Goal: Task Accomplishment & Management: Manage account settings

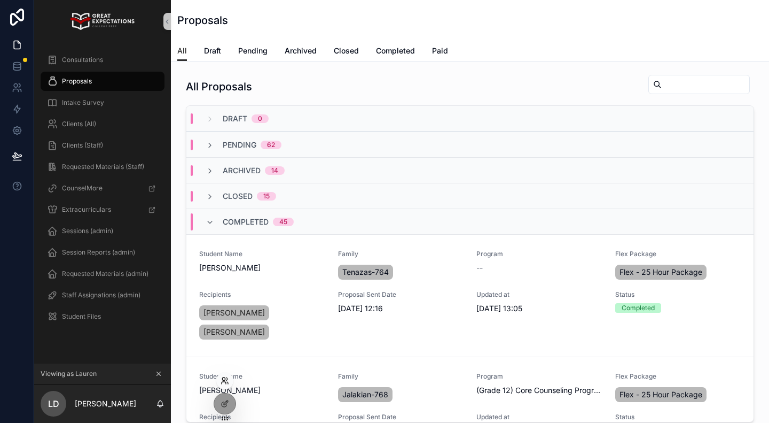
click at [225, 379] on icon at bounding box center [223, 378] width 3 height 3
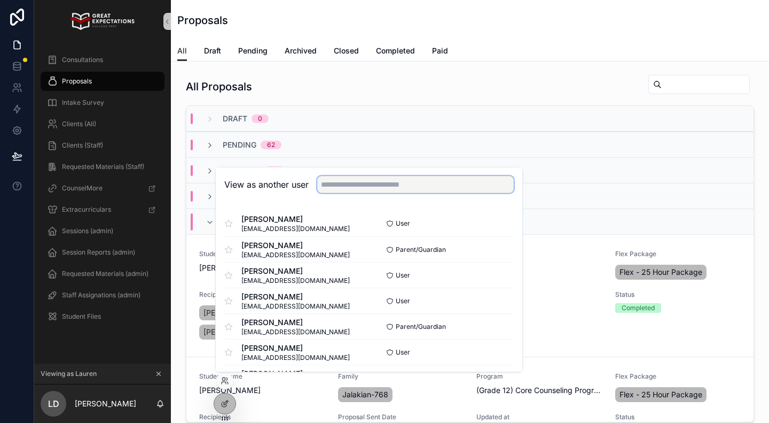
click at [344, 185] on input "text" at bounding box center [415, 184] width 197 height 17
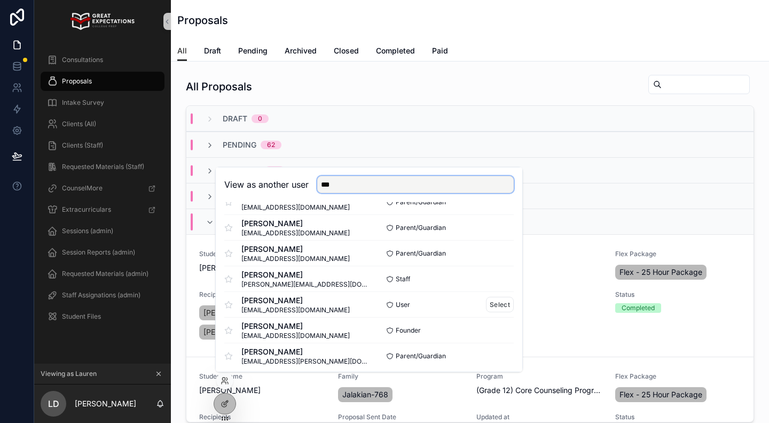
scroll to position [309, 0]
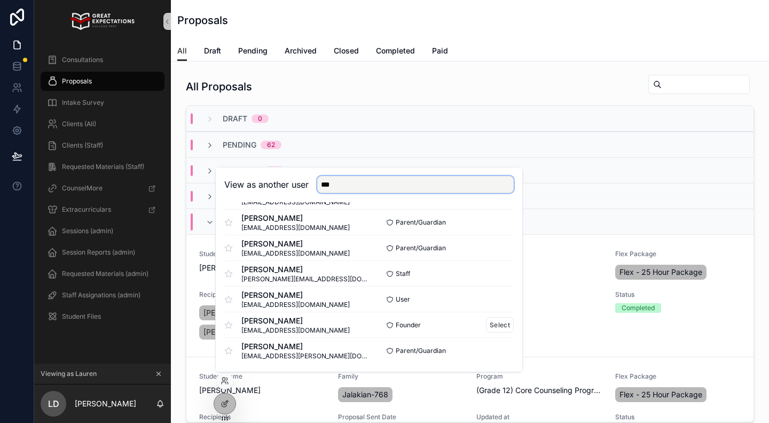
type input "***"
click at [403, 321] on span "Founder" at bounding box center [408, 325] width 25 height 9
click at [494, 322] on button "Select" at bounding box center [500, 324] width 28 height 15
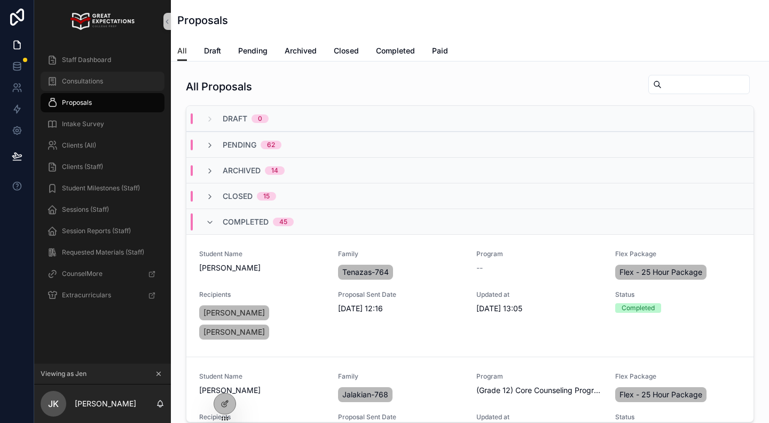
click at [99, 79] on span "Consultations" at bounding box center [82, 81] width 41 height 9
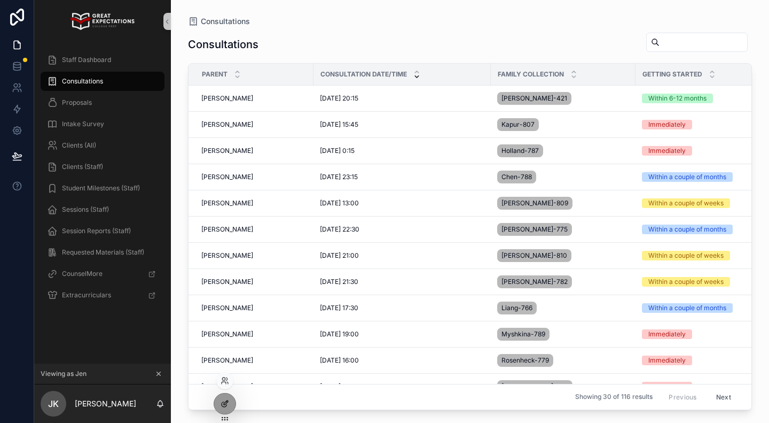
click at [223, 406] on icon at bounding box center [224, 404] width 5 height 5
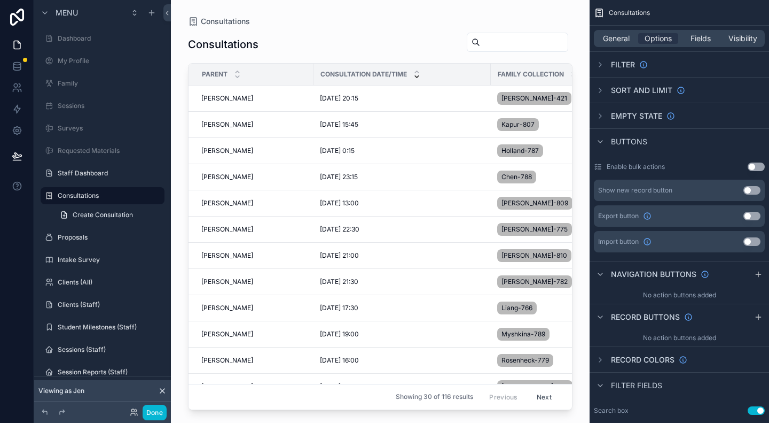
click at [344, 56] on div "scrollable content" at bounding box center [380, 205] width 419 height 410
click at [294, 66] on div "Parent" at bounding box center [251, 74] width 124 height 20
click at [460, 69] on div "Consultation Date/Time" at bounding box center [402, 74] width 176 height 20
click at [384, 46] on div "Consultations" at bounding box center [380, 44] width 385 height 25
click at [601, 66] on icon "scrollable content" at bounding box center [600, 64] width 9 height 9
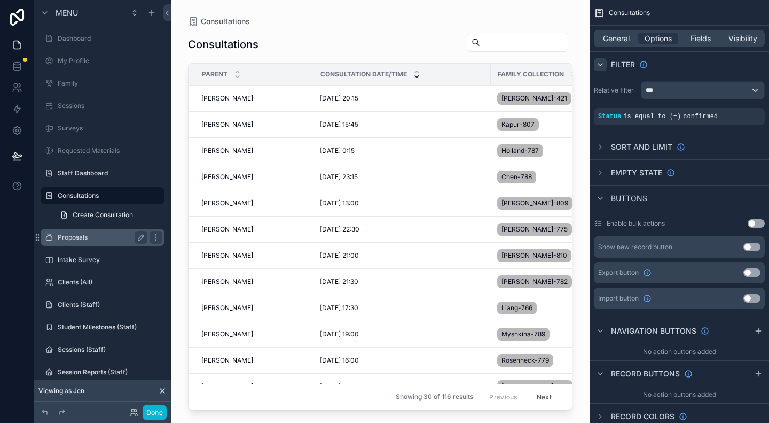
click at [82, 236] on label "Proposals" at bounding box center [100, 237] width 85 height 9
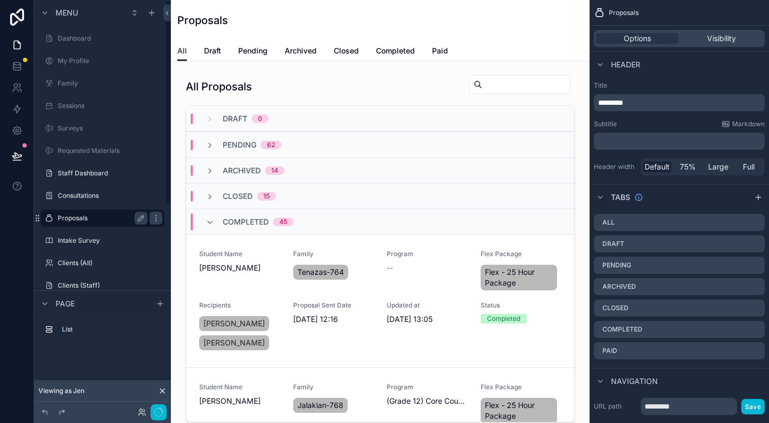
scroll to position [1, 0]
click at [73, 191] on label "Consultations" at bounding box center [100, 194] width 85 height 9
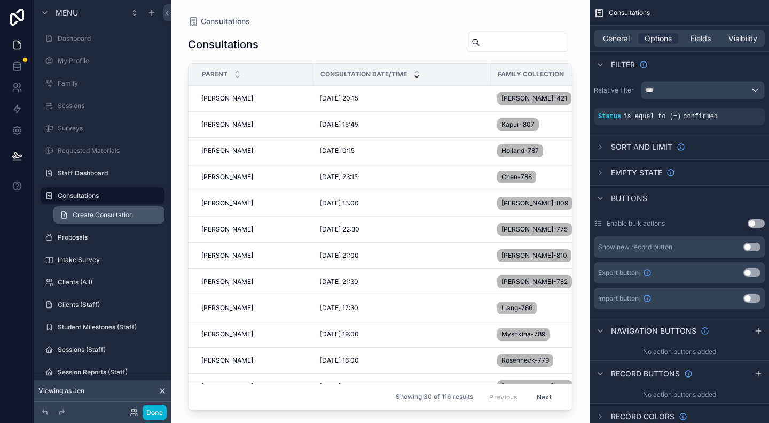
click at [85, 214] on span "Create Consultation" at bounding box center [103, 215] width 60 height 9
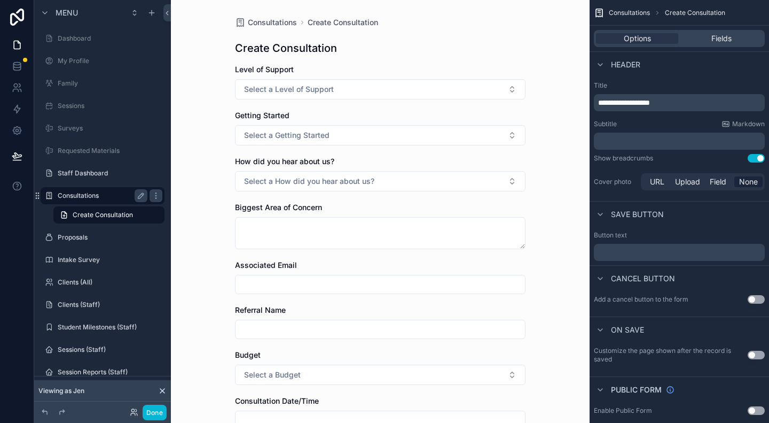
click at [87, 193] on label "Consultations" at bounding box center [100, 195] width 85 height 9
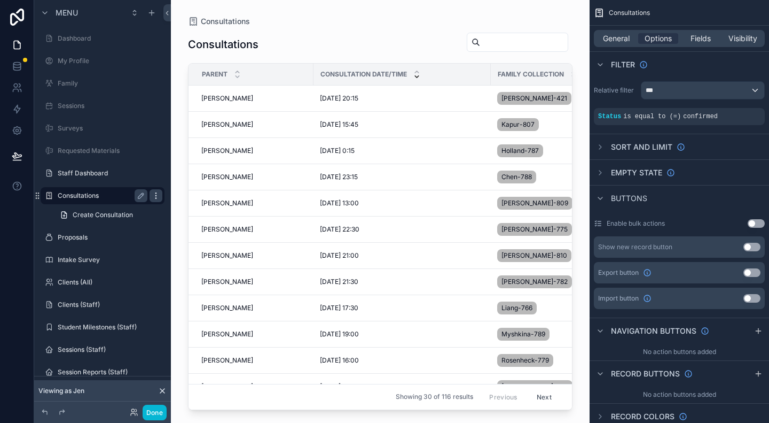
click at [157, 196] on icon "scrollable content" at bounding box center [156, 195] width 9 height 9
click at [144, 195] on icon "scrollable content" at bounding box center [141, 195] width 9 height 9
click at [157, 194] on icon "scrollable content" at bounding box center [156, 195] width 9 height 9
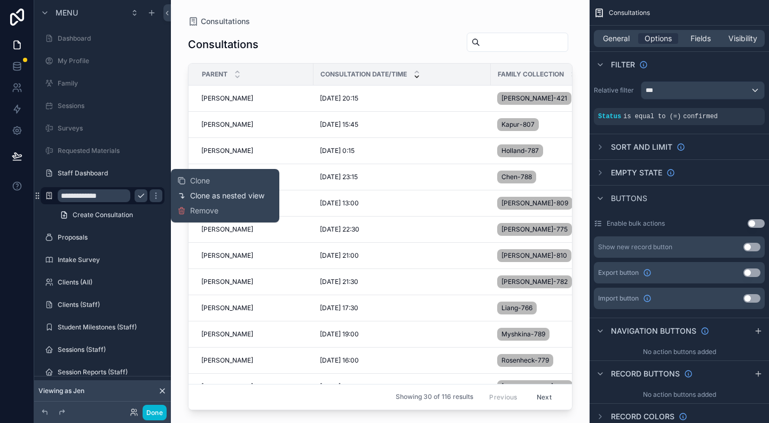
click at [208, 197] on span "Clone as nested view" at bounding box center [227, 195] width 74 height 11
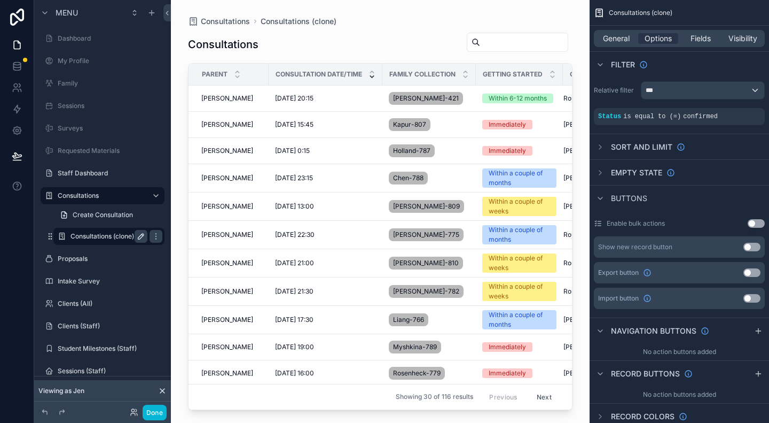
click at [139, 235] on icon "scrollable content" at bounding box center [141, 236] width 9 height 9
click at [73, 237] on input "**********" at bounding box center [101, 236] width 60 height 13
type input "**********"
click at [152, 236] on icon "scrollable content" at bounding box center [156, 236] width 9 height 9
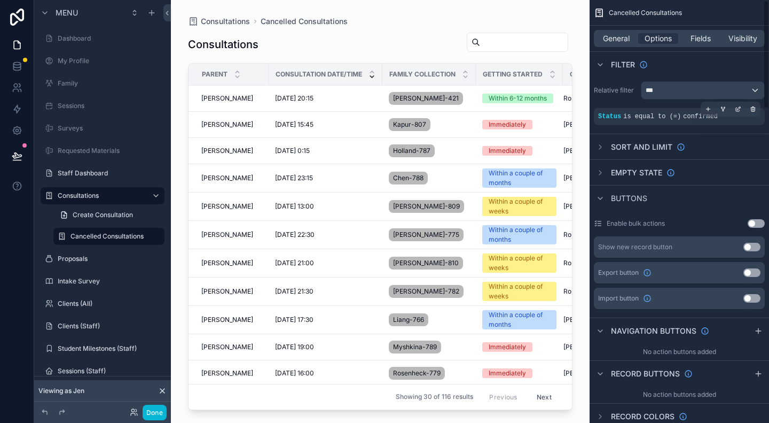
click at [649, 113] on span "is equal to (=)" at bounding box center [653, 116] width 58 height 7
click at [738, 108] on icon "scrollable content" at bounding box center [739, 107] width 3 height 3
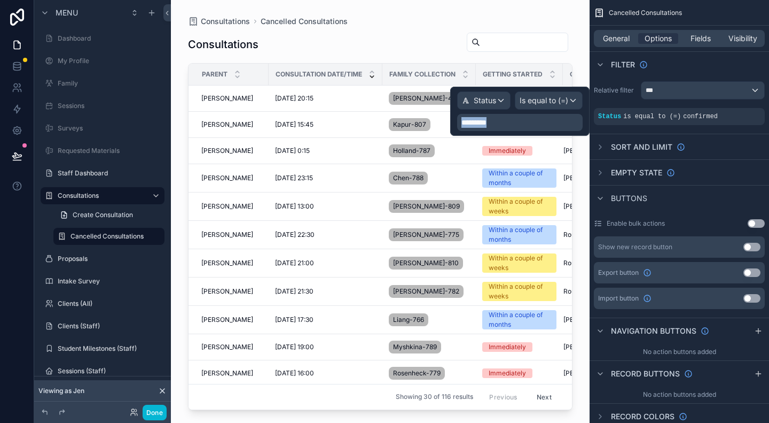
drag, startPoint x: 499, startPoint y: 121, endPoint x: 432, endPoint y: 127, distance: 67.5
click at [432, 127] on div "Status Is equal to (=) ********* Menu Dashboard My Profile Family Sessions Surv…" at bounding box center [384, 211] width 769 height 423
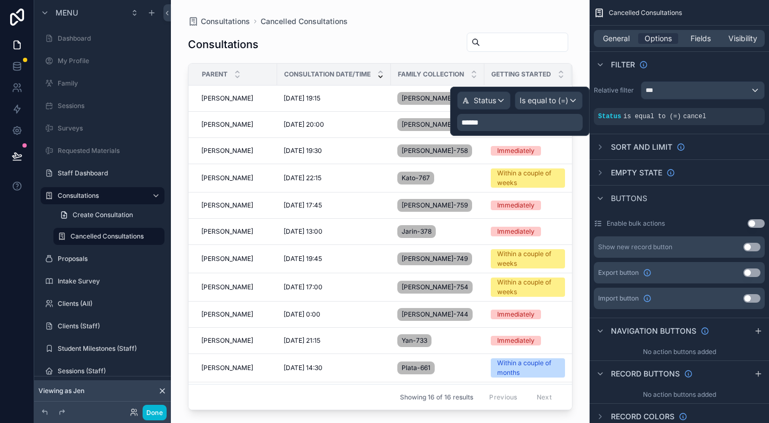
click at [582, 58] on div "scrollable content" at bounding box center [380, 205] width 419 height 410
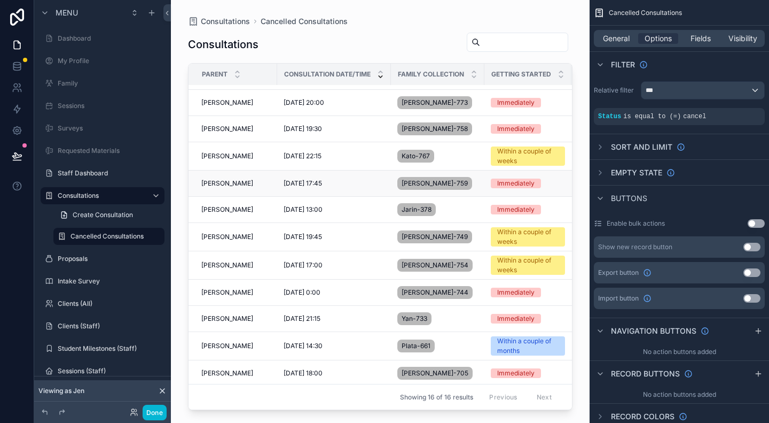
scroll to position [0, 0]
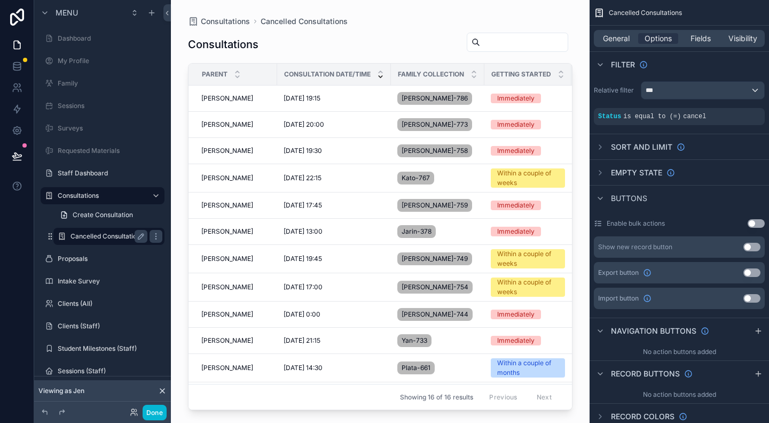
click at [112, 237] on label "Cancelled Consultations" at bounding box center [107, 236] width 73 height 9
click at [92, 194] on label "Consultations" at bounding box center [100, 195] width 85 height 9
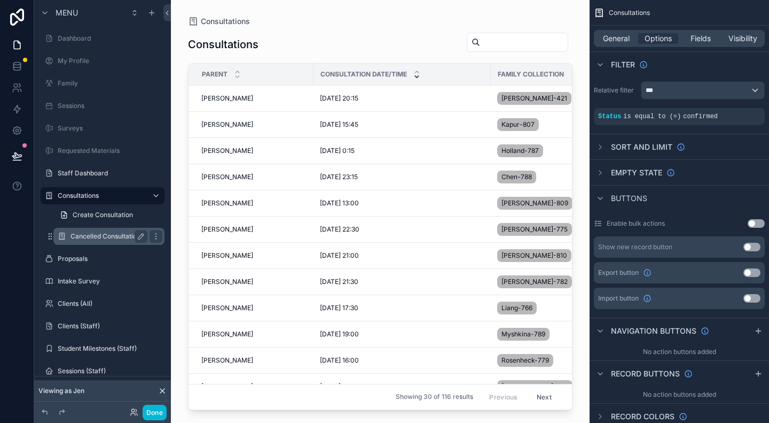
click at [90, 236] on label "Cancelled Consultations" at bounding box center [107, 236] width 73 height 9
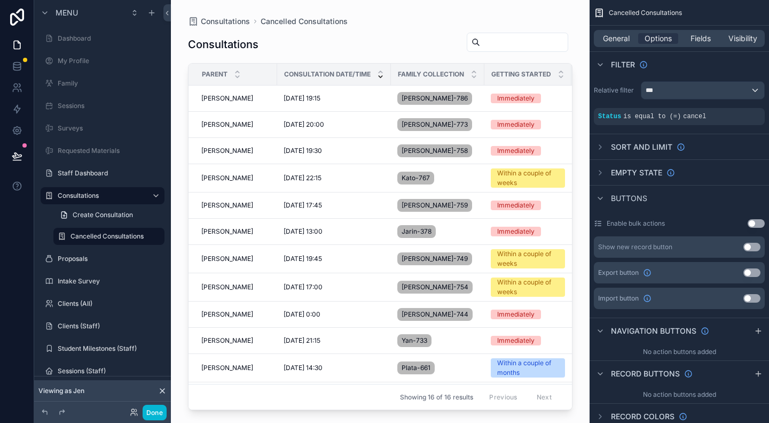
click at [196, 44] on h1 "Consultations" at bounding box center [223, 44] width 71 height 15
click at [205, 43] on h1 "Consultations" at bounding box center [223, 44] width 71 height 15
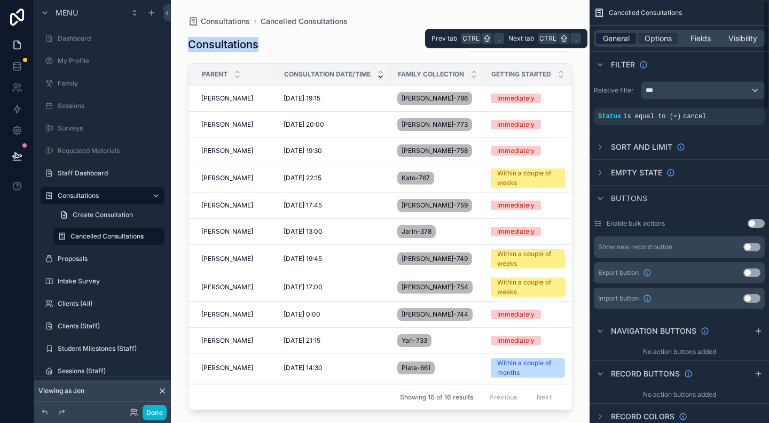
click at [617, 40] on span "General" at bounding box center [616, 38] width 27 height 11
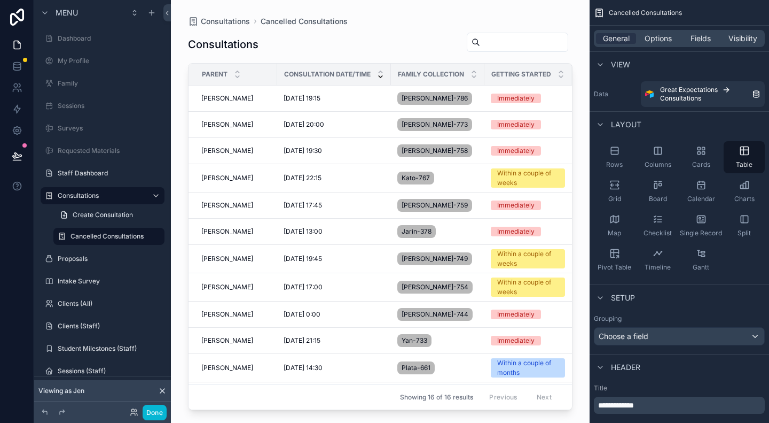
click at [599, 404] on span "**********" at bounding box center [616, 404] width 36 height 7
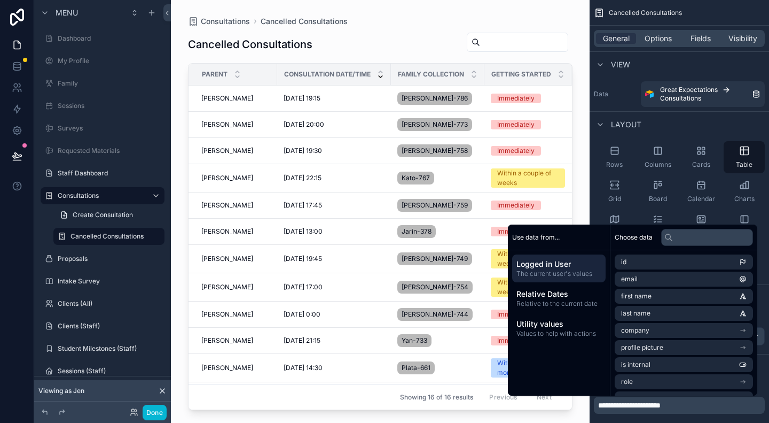
click at [579, 192] on div "Consultations Cancelled Consultations Cancelled Consultations Parent Consultati…" at bounding box center [380, 205] width 419 height 410
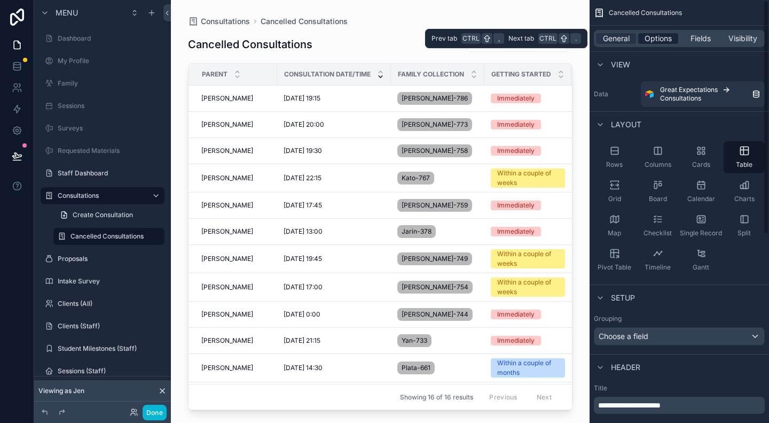
click at [665, 40] on span "Options" at bounding box center [658, 38] width 27 height 11
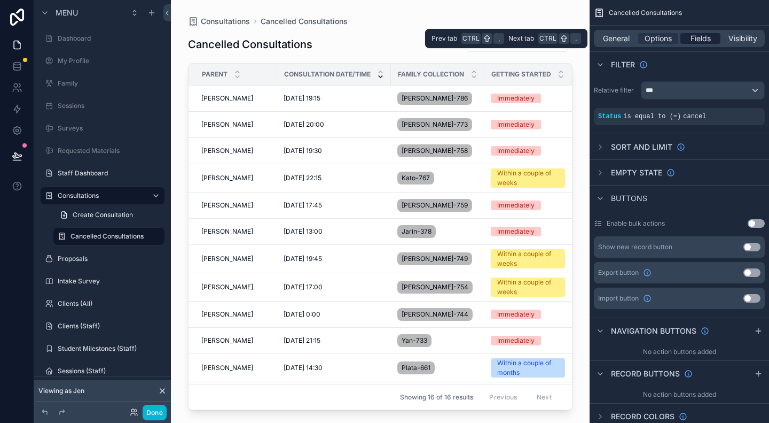
click at [699, 41] on span "Fields" at bounding box center [701, 38] width 20 height 11
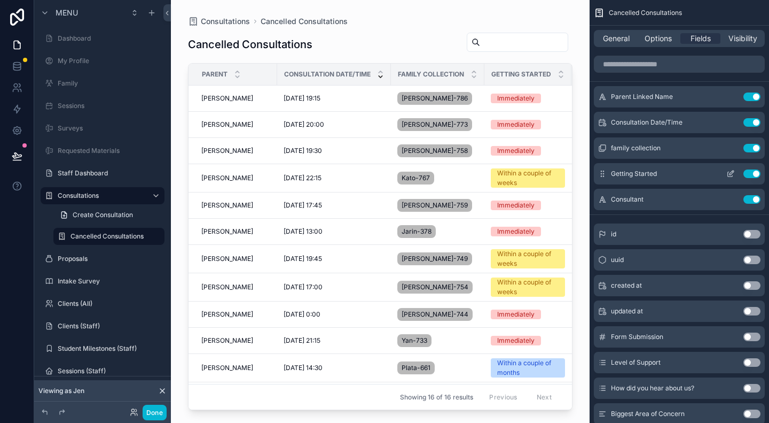
click at [752, 173] on button "Use setting" at bounding box center [752, 173] width 17 height 9
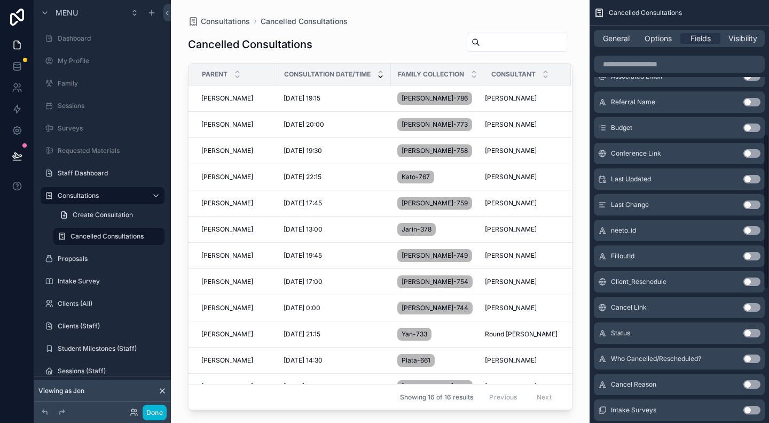
scroll to position [374, 0]
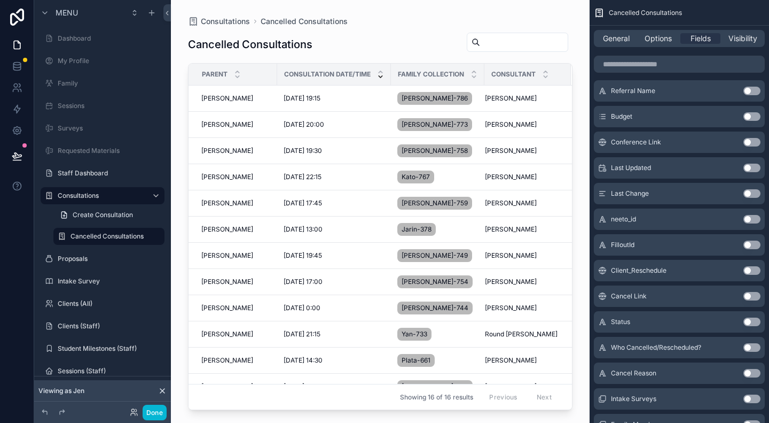
click at [751, 347] on button "Use setting" at bounding box center [752, 347] width 17 height 9
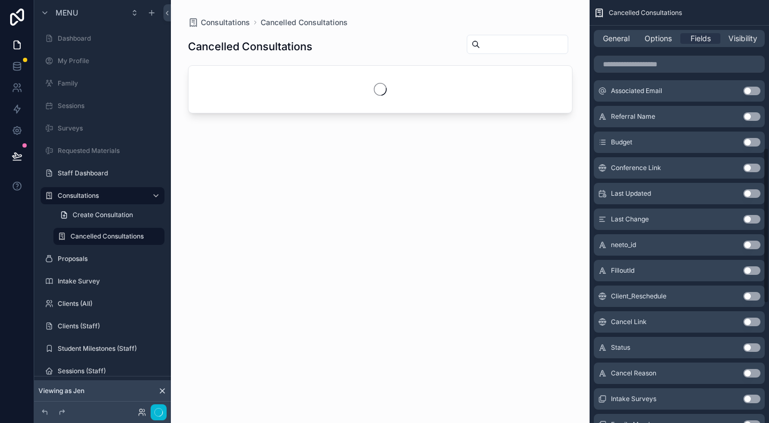
scroll to position [400, 0]
click at [751, 347] on button "Use setting" at bounding box center [752, 347] width 17 height 9
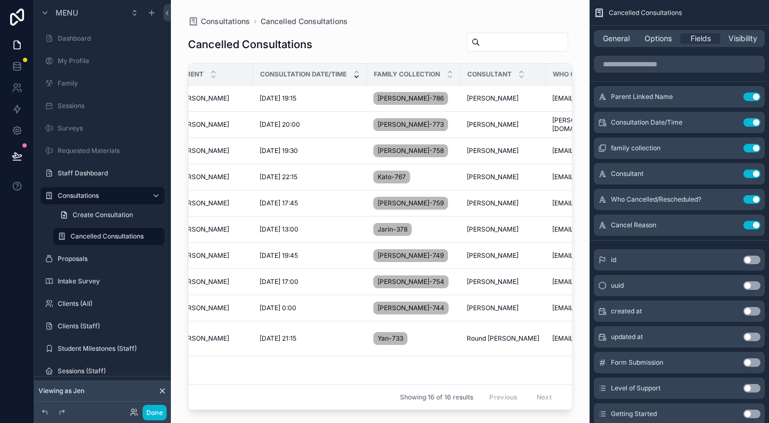
scroll to position [0, 22]
drag, startPoint x: 542, startPoint y: 75, endPoint x: 532, endPoint y: 79, distance: 10.8
click at [532, 79] on th "Consultant" at bounding box center [501, 75] width 79 height 22
drag, startPoint x: 367, startPoint y: 72, endPoint x: 357, endPoint y: 74, distance: 9.3
click at [357, 74] on th "Consultation Date/Time" at bounding box center [312, 75] width 114 height 22
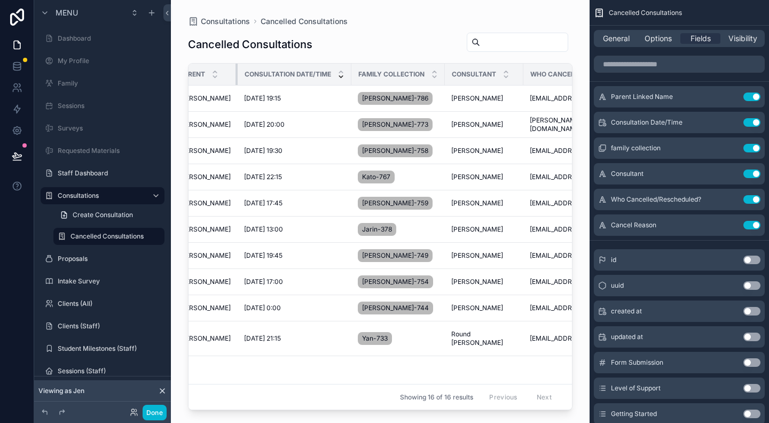
drag, startPoint x: 254, startPoint y: 73, endPoint x: 237, endPoint y: 76, distance: 17.4
click at [237, 76] on div "scrollable content" at bounding box center [238, 74] width 4 height 21
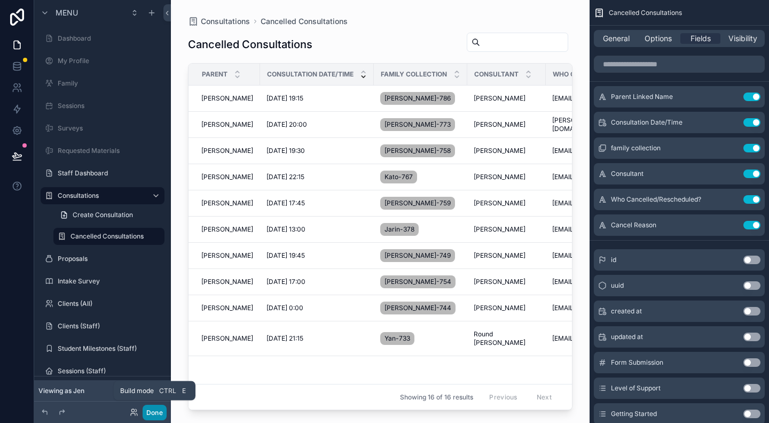
click at [150, 412] on button "Done" at bounding box center [155, 411] width 24 height 15
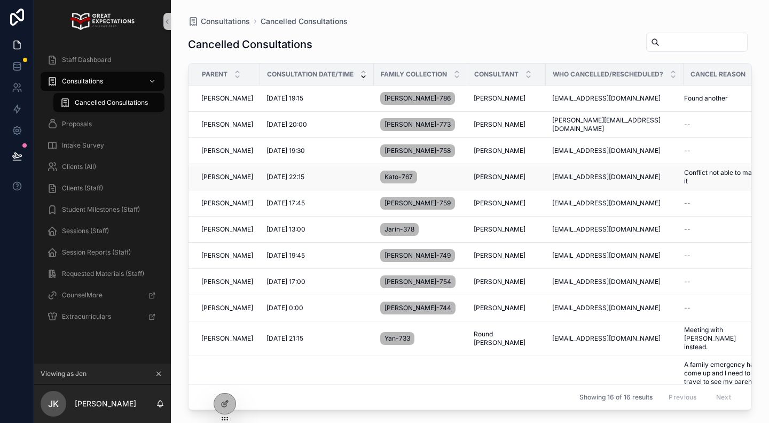
click at [248, 176] on div "[PERSON_NAME] [PERSON_NAME]" at bounding box center [227, 177] width 52 height 9
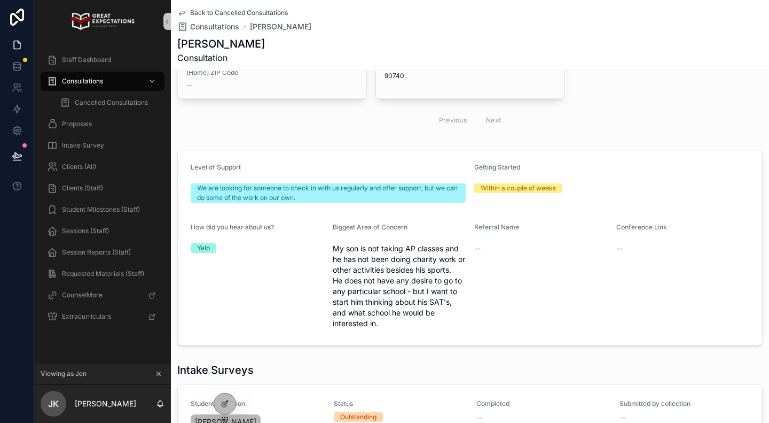
scroll to position [321, 0]
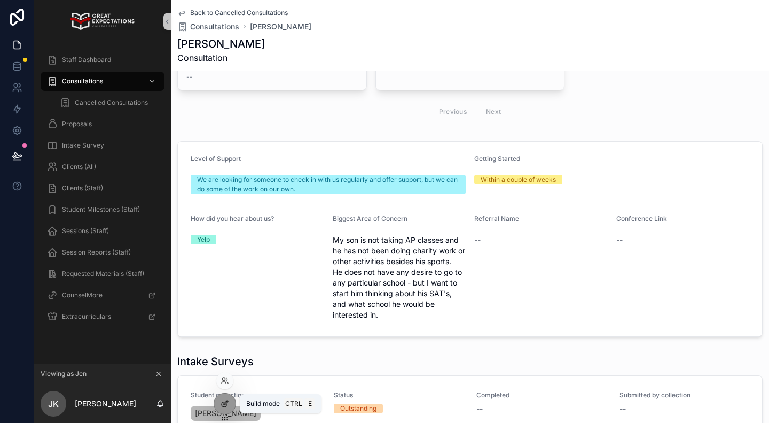
click at [228, 404] on icon at bounding box center [225, 403] width 9 height 9
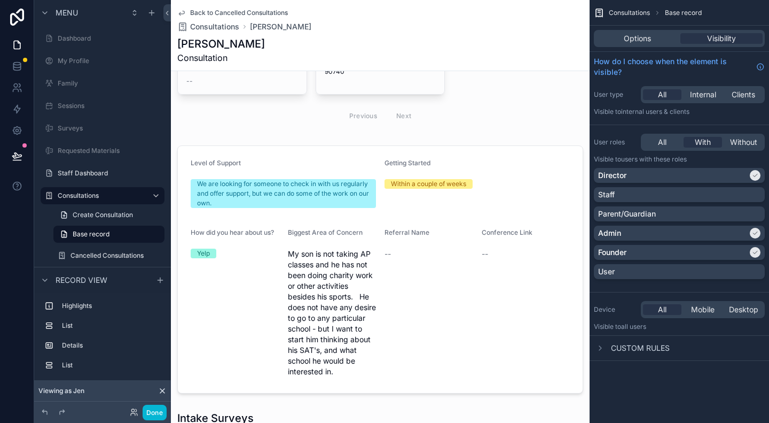
click at [205, 9] on span "Back to Cancelled Consultations" at bounding box center [239, 13] width 98 height 9
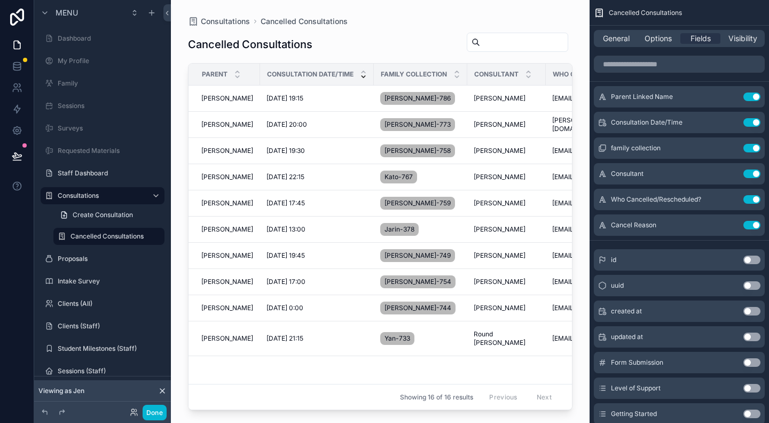
drag, startPoint x: 283, startPoint y: 403, endPoint x: 428, endPoint y: 403, distance: 144.8
click at [428, 403] on div "scrollable content" at bounding box center [380, 205] width 419 height 410
click at [261, 174] on td "[DATE] 22:15 [DATE] 22:15" at bounding box center [317, 177] width 114 height 26
click at [334, 177] on div "[DATE] 22:15 [DATE] 22:15" at bounding box center [317, 177] width 101 height 9
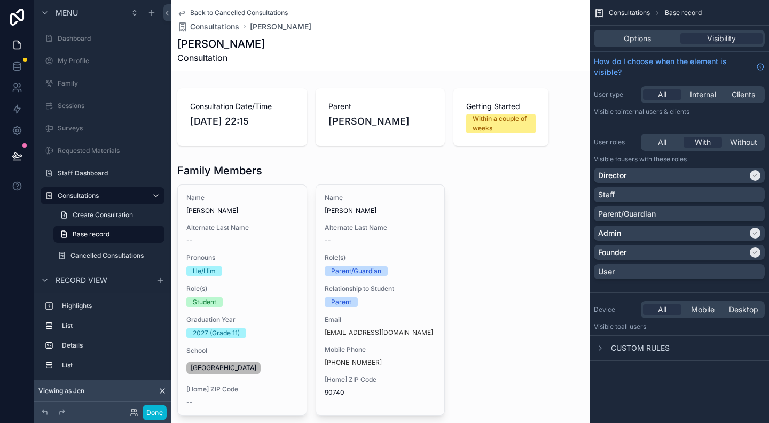
click at [183, 10] on icon "scrollable content" at bounding box center [181, 13] width 9 height 9
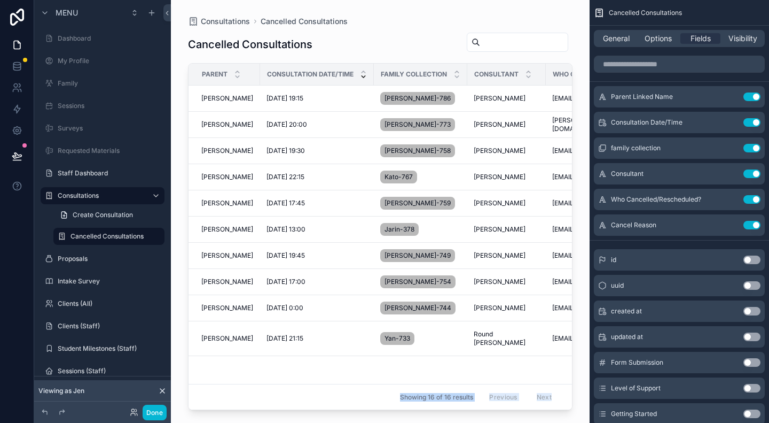
drag, startPoint x: 352, startPoint y: 404, endPoint x: 461, endPoint y: 415, distance: 109.5
click at [461, 415] on div "Consultations Cancelled Consultations Cancelled Consultations Parent Consultati…" at bounding box center [380, 211] width 419 height 423
click at [303, 386] on div "Showing 16 of 16 results Previous Next" at bounding box center [381, 397] width 384 height 26
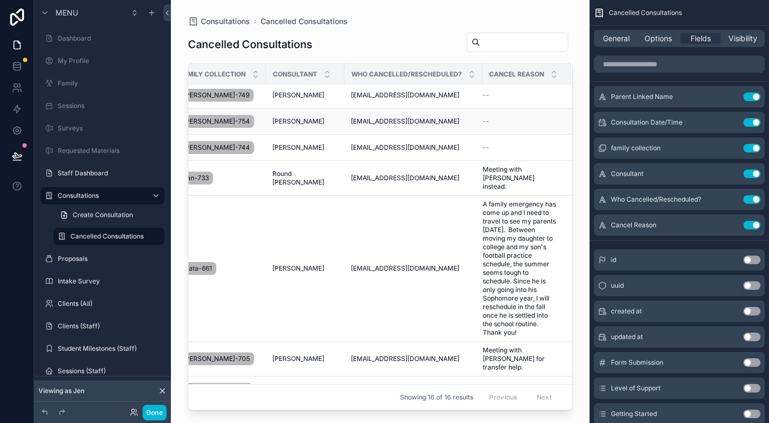
scroll to position [214, 202]
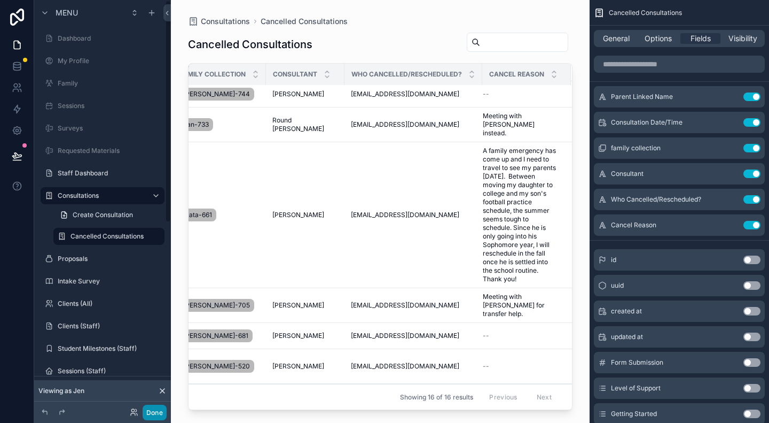
click at [156, 413] on button "Done" at bounding box center [155, 411] width 24 height 15
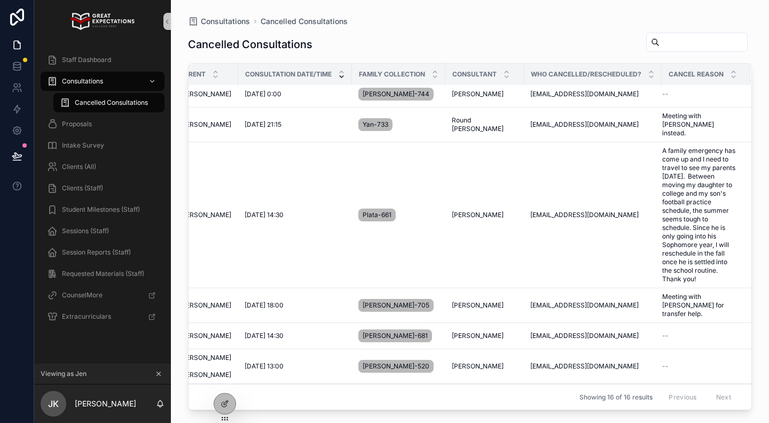
scroll to position [214, 0]
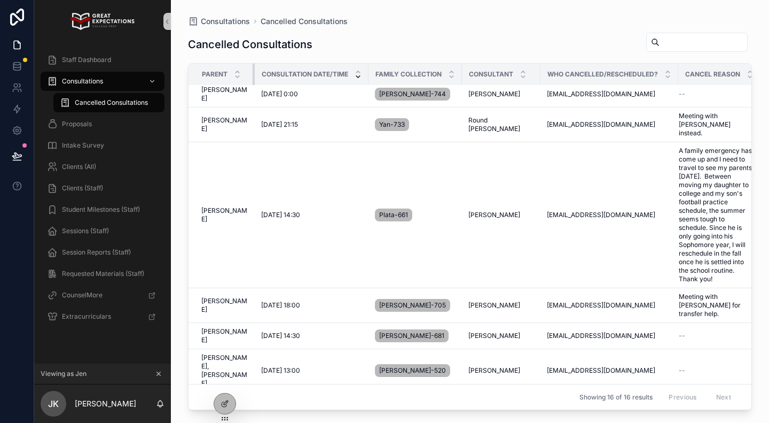
drag, startPoint x: 258, startPoint y: 71, endPoint x: 253, endPoint y: 73, distance: 5.8
click at [253, 73] on div "scrollable content" at bounding box center [255, 74] width 4 height 21
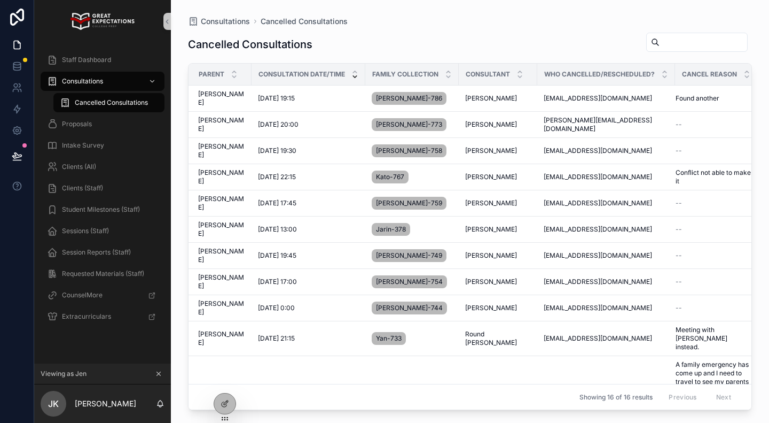
scroll to position [0, 0]
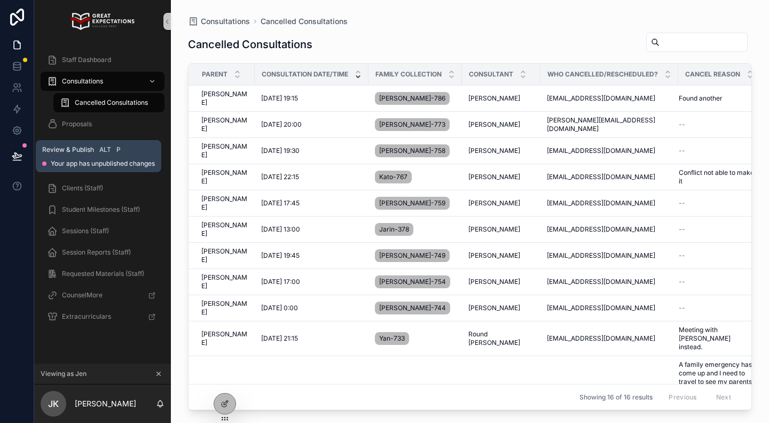
click at [18, 155] on icon at bounding box center [16, 155] width 9 height 5
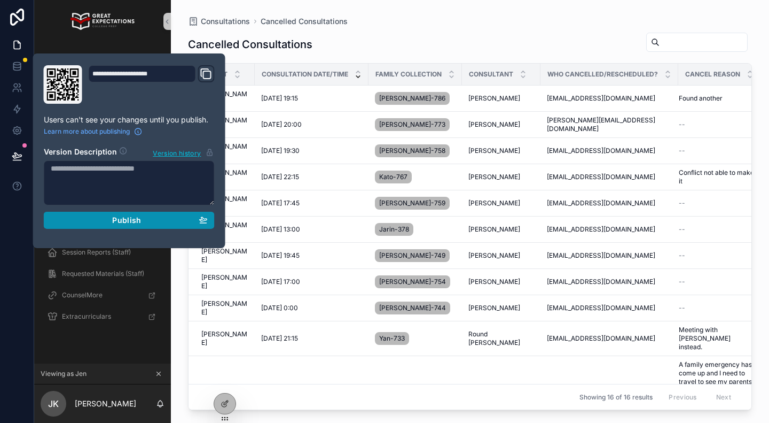
click at [119, 221] on span "Publish" at bounding box center [126, 220] width 29 height 10
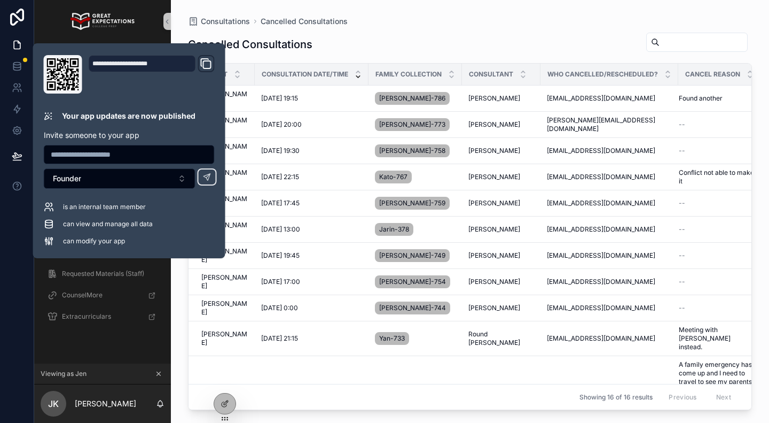
click at [434, 29] on div "Cancelled Consultations Parent Consultation Date/Time Family collection Consult…" at bounding box center [470, 218] width 564 height 384
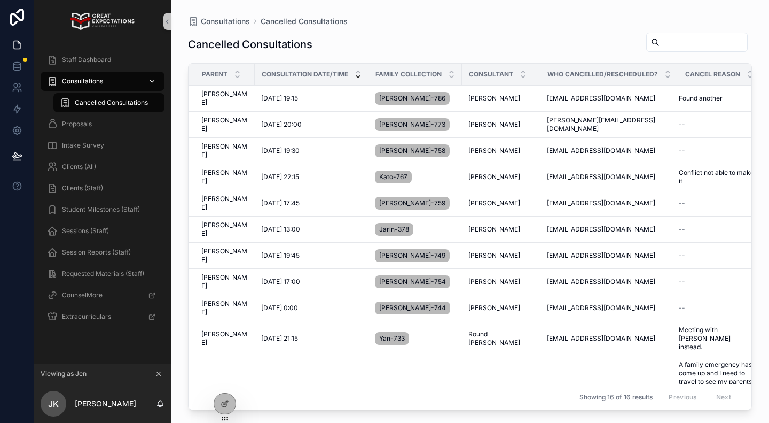
click at [155, 80] on icon "scrollable content" at bounding box center [152, 80] width 7 height 7
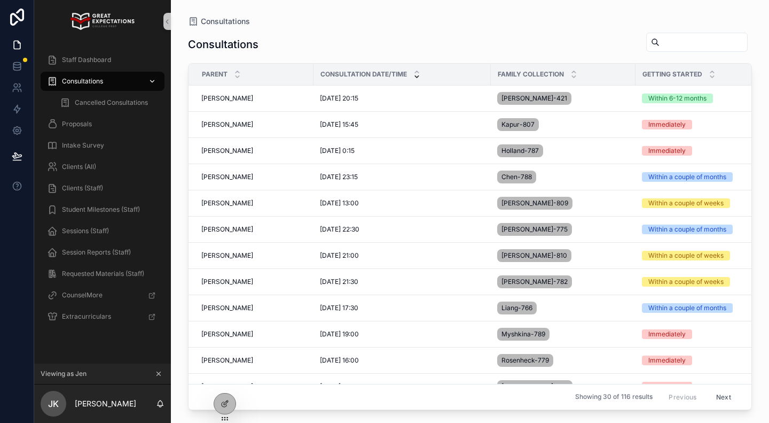
click at [154, 81] on icon "scrollable content" at bounding box center [153, 81] width 4 height 2
click at [70, 102] on icon "scrollable content" at bounding box center [65, 102] width 11 height 11
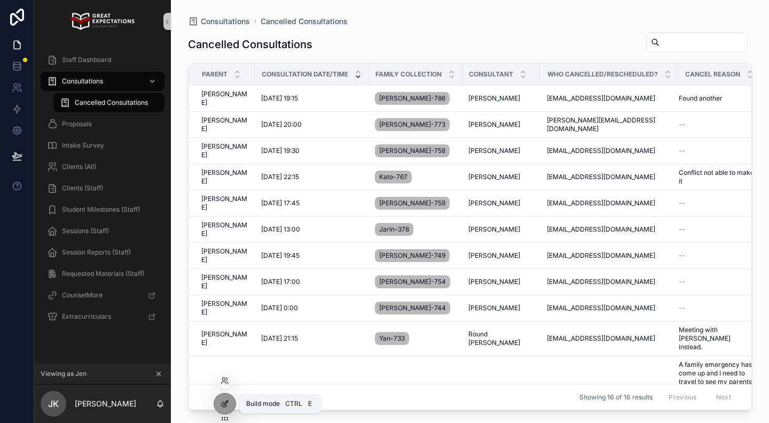
click at [224, 402] on icon at bounding box center [225, 403] width 9 height 9
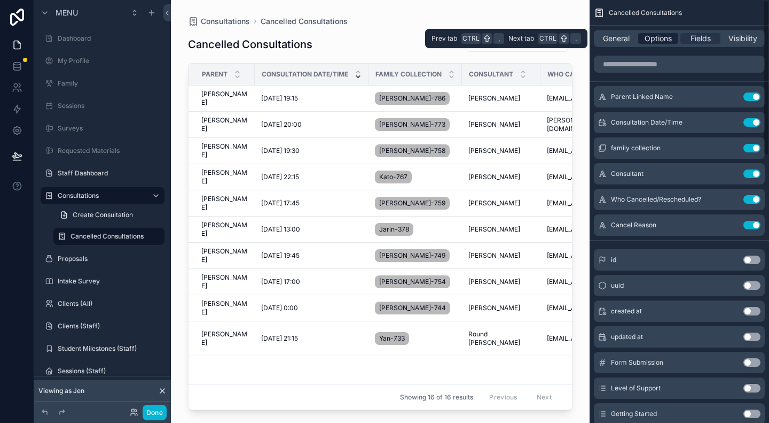
click at [665, 37] on span "Options" at bounding box center [658, 38] width 27 height 11
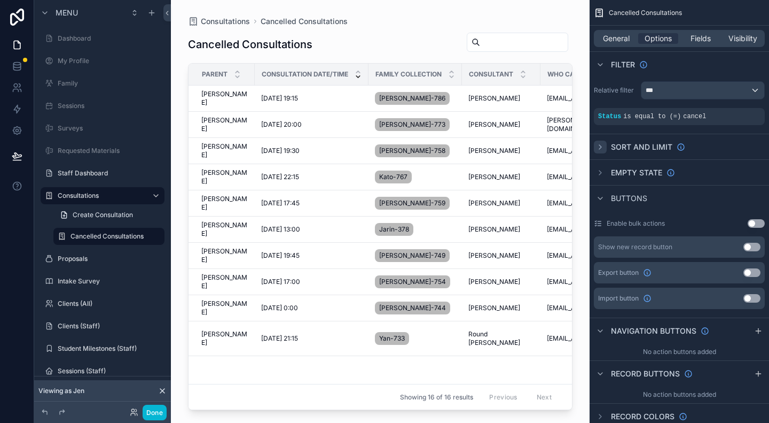
click at [602, 147] on icon "scrollable content" at bounding box center [600, 147] width 9 height 9
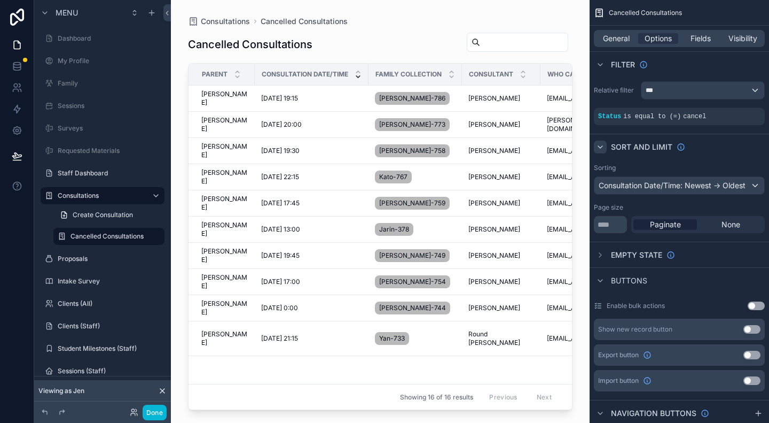
click at [602, 147] on icon "scrollable content" at bounding box center [600, 147] width 9 height 9
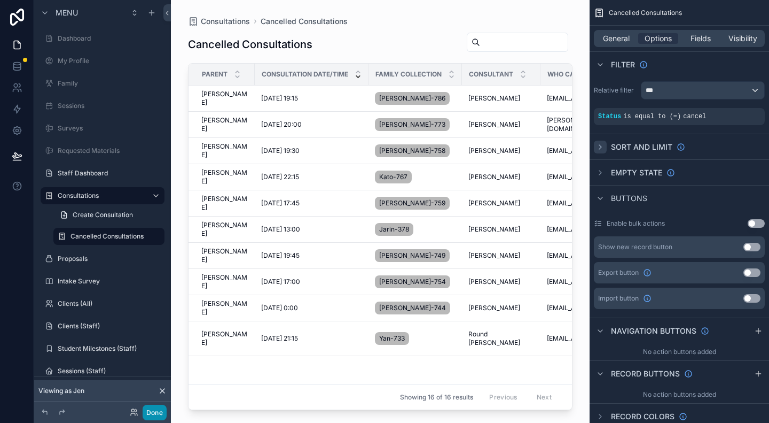
click at [151, 412] on button "Done" at bounding box center [155, 411] width 24 height 15
